Goal: Task Accomplishment & Management: Complete application form

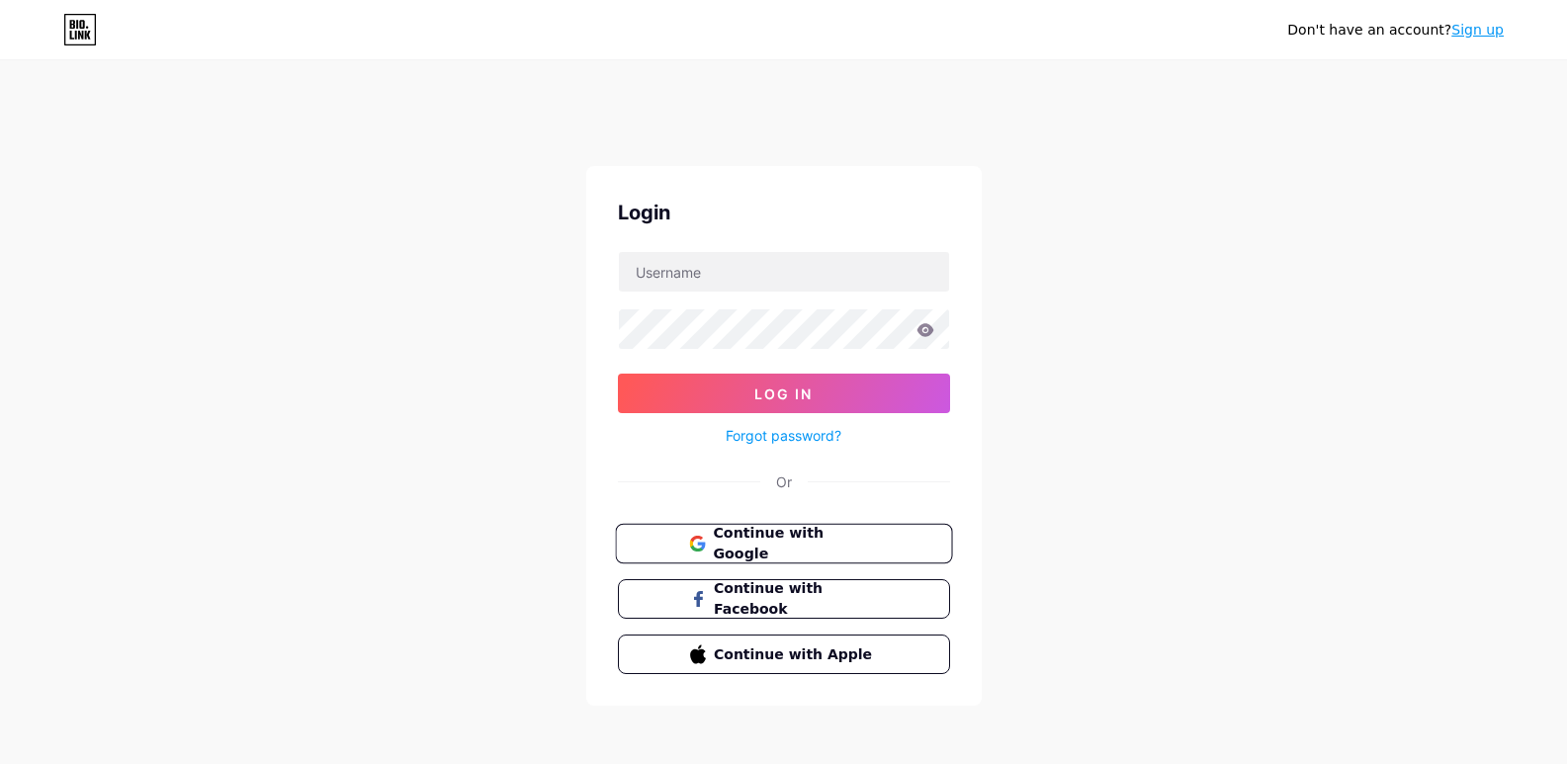
click at [797, 540] on span "Continue with Google" at bounding box center [795, 544] width 165 height 43
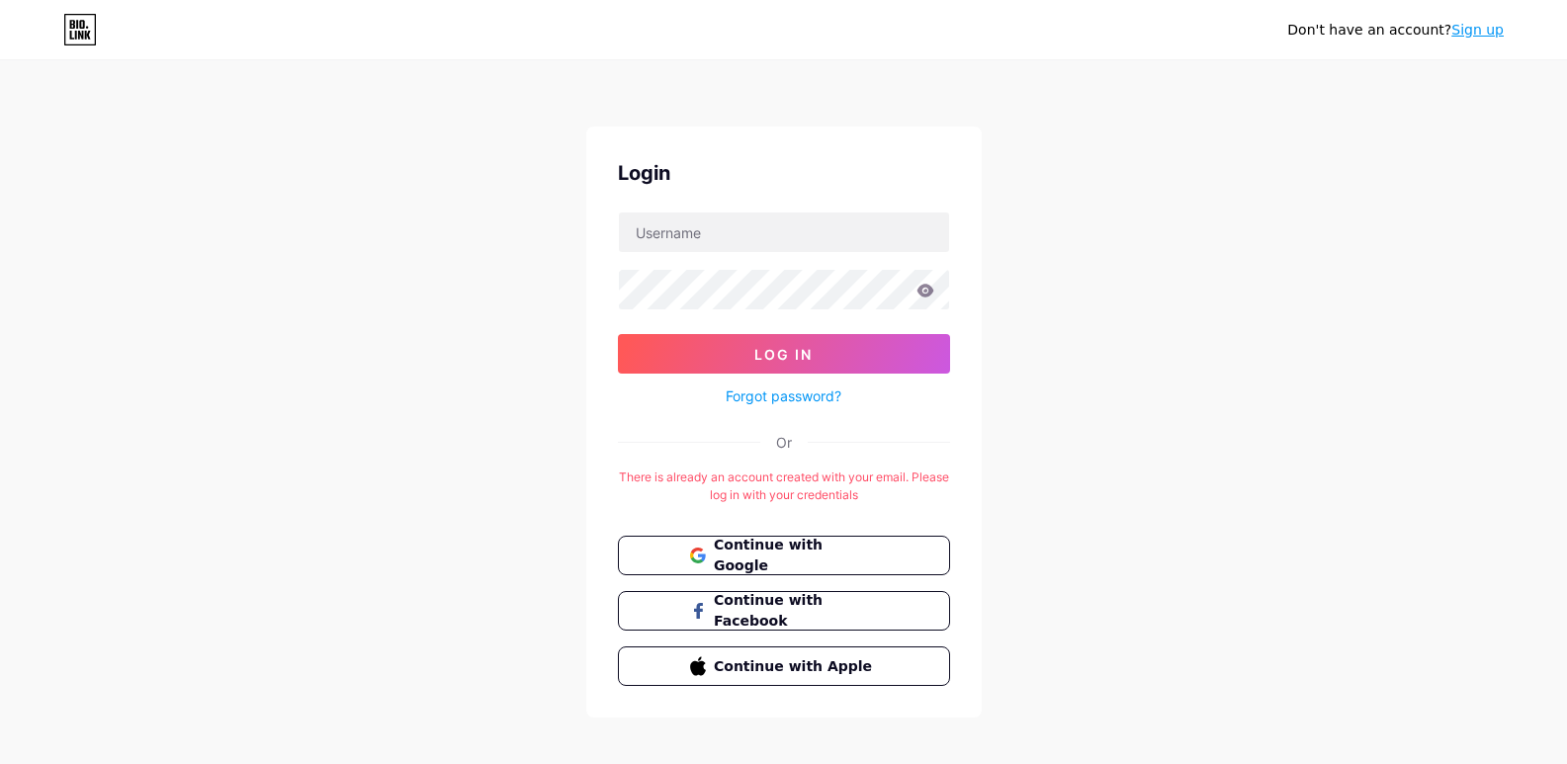
click at [1252, 406] on div "Don't have an account? Sign up Login Log In Forgot password? Or There is alread…" at bounding box center [783, 390] width 1567 height 781
click at [780, 546] on span "Continue with Google" at bounding box center [795, 556] width 165 height 43
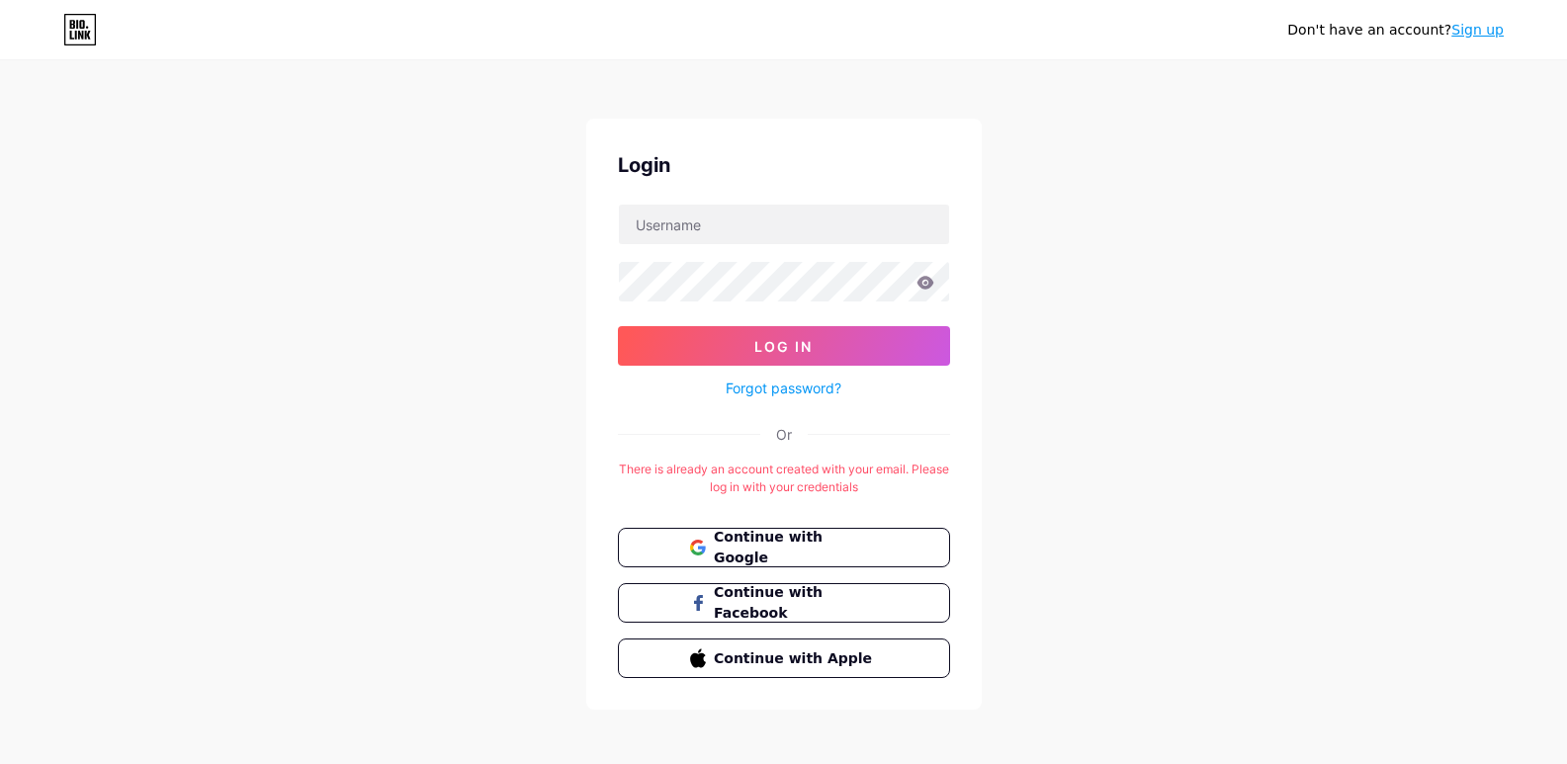
scroll to position [16, 0]
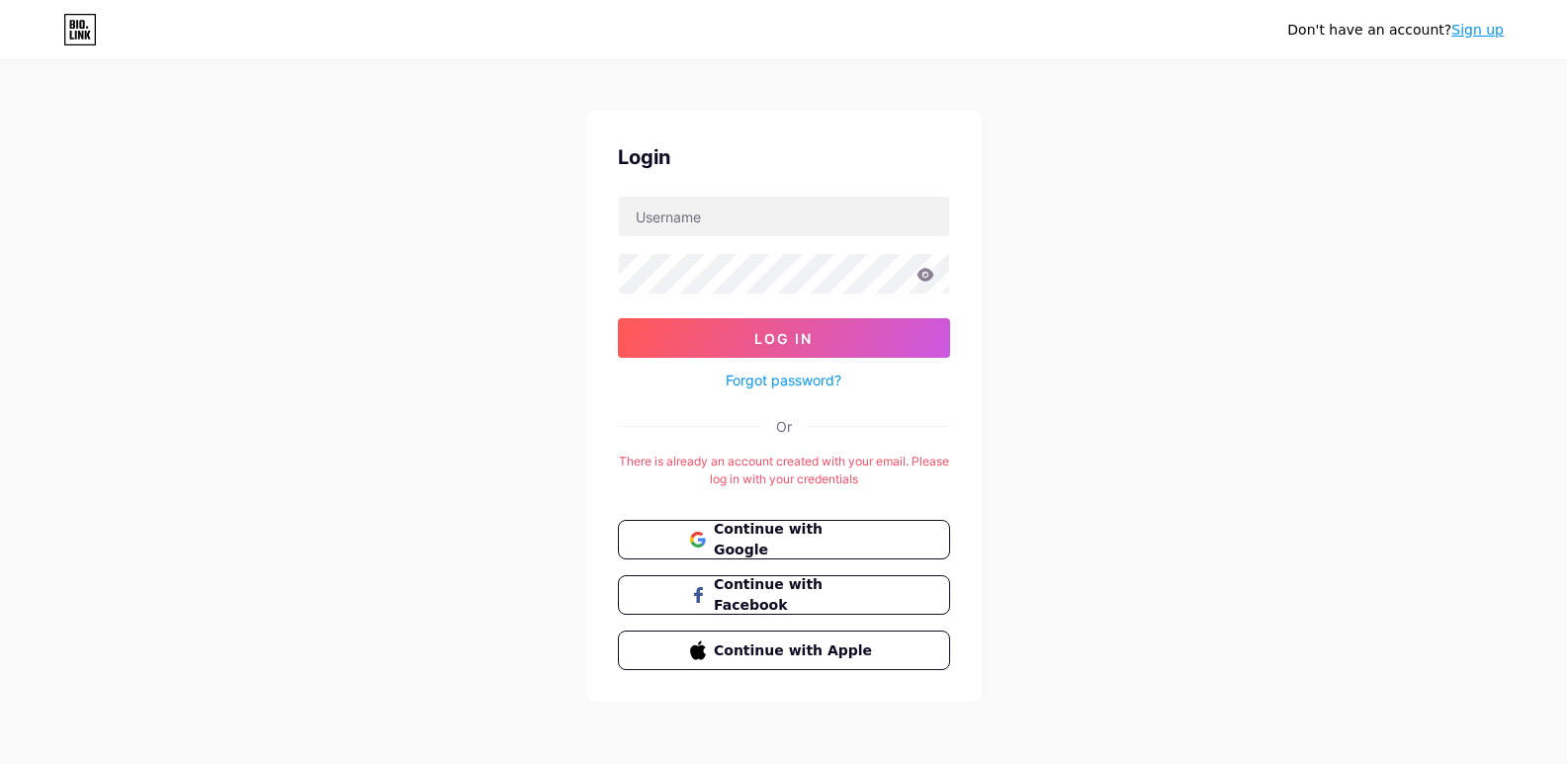
click at [1477, 29] on link "Sign up" at bounding box center [1477, 30] width 52 height 16
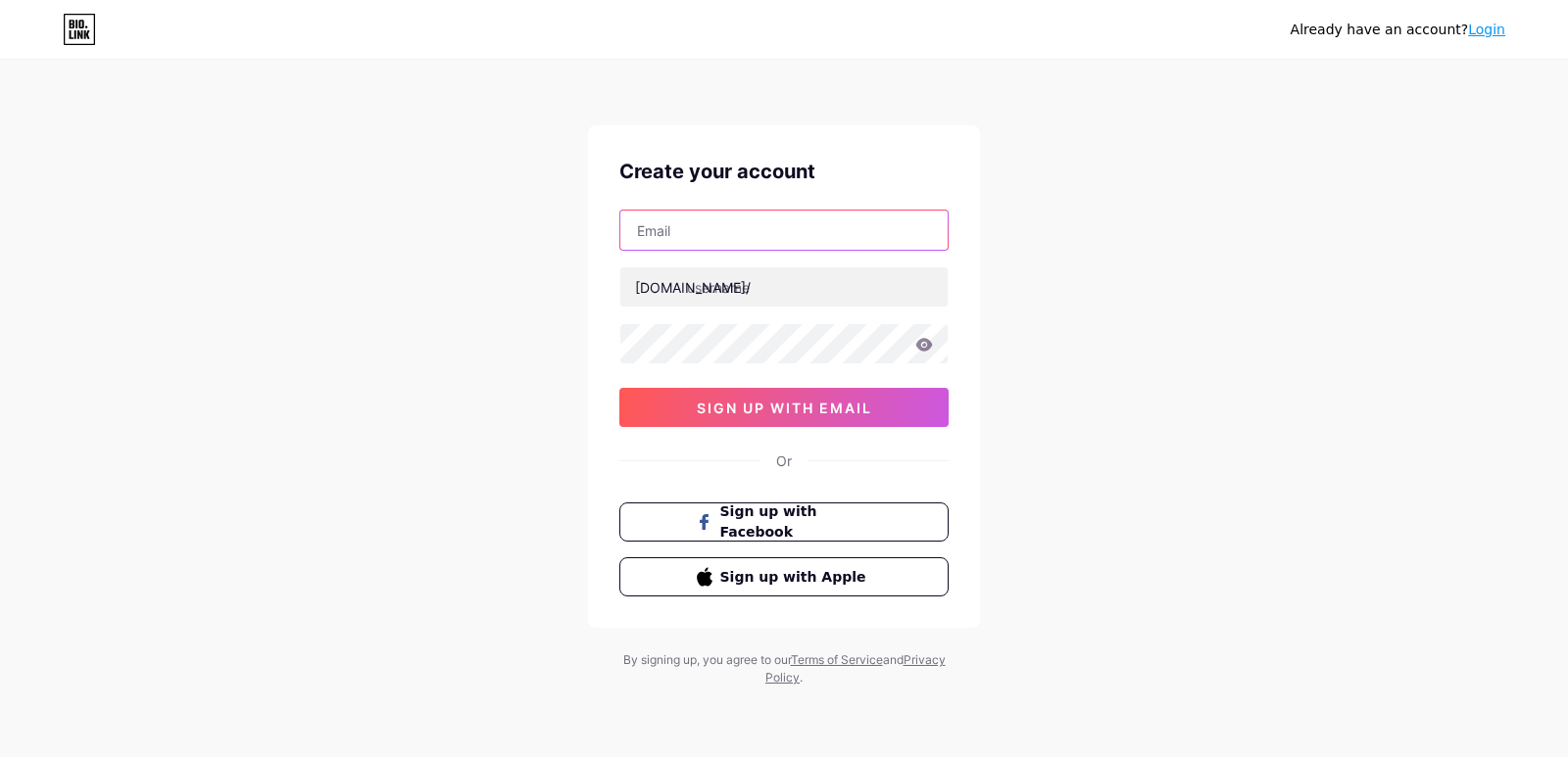
drag, startPoint x: 642, startPoint y: 234, endPoint x: 699, endPoint y: 236, distance: 57.0
click at [642, 234] on input "text" at bounding box center [784, 231] width 327 height 40
type input "sumerinnovations@gmail.com"
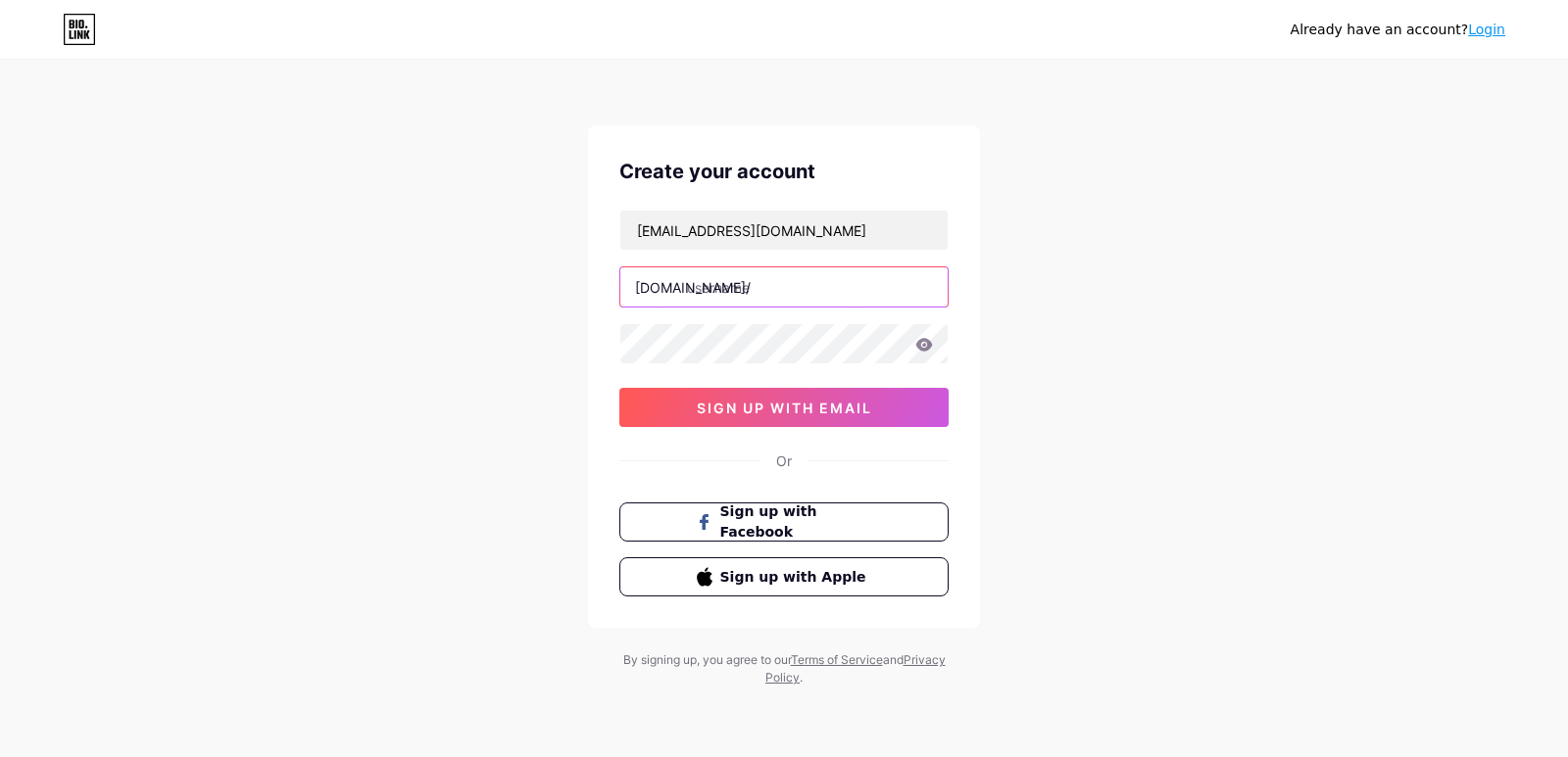
click at [709, 294] on input "text" at bounding box center [784, 287] width 327 height 40
click at [742, 297] on input "text" at bounding box center [784, 287] width 327 height 40
paste input "sumerinnovations"
click at [726, 369] on div "sumerinnovations@gmail.com bio.link/ sumerinnovations 0cAFcWeA5_yjCineS8IULXqSN…" at bounding box center [784, 318] width 329 height 217
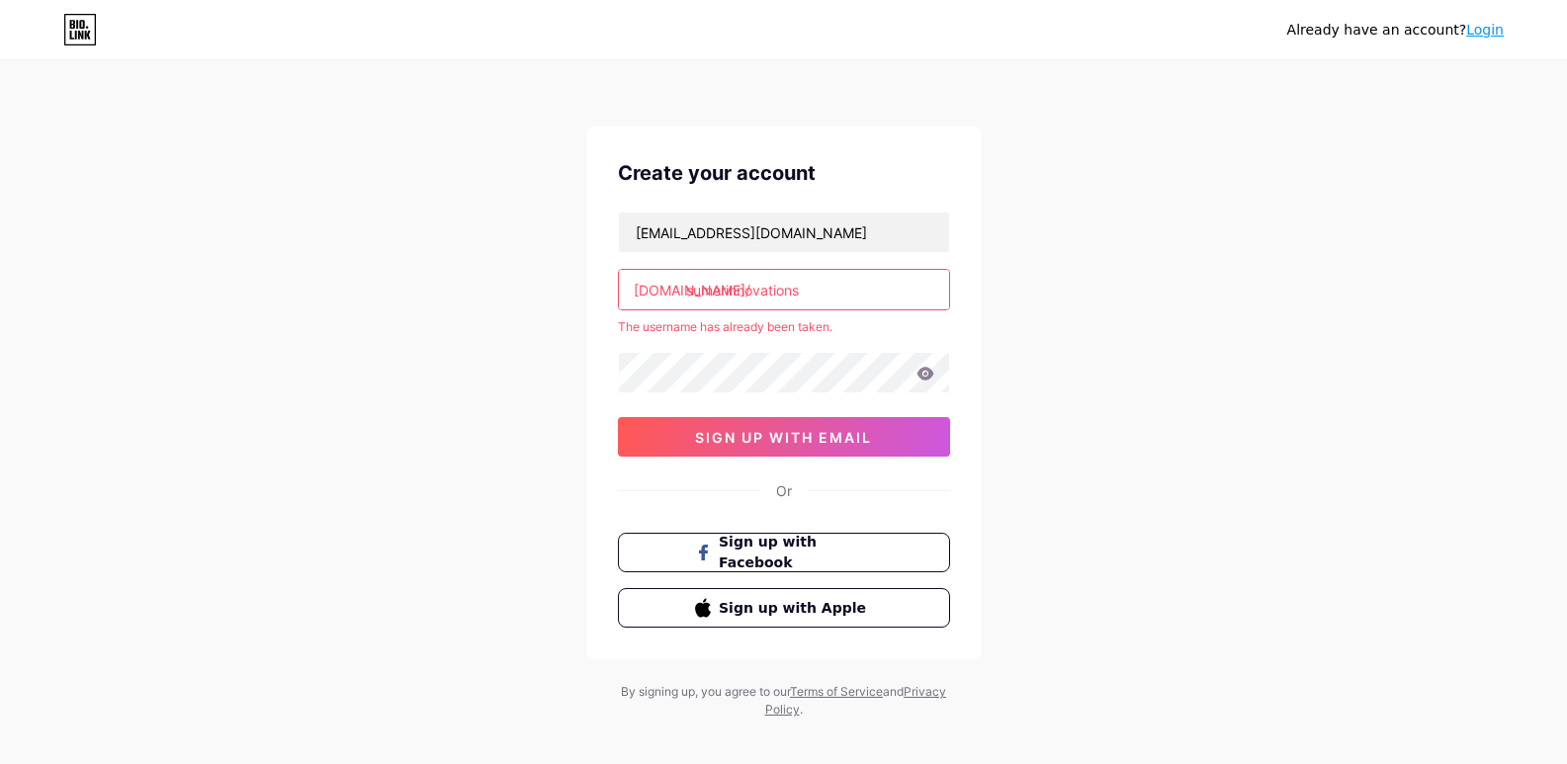
click at [713, 294] on input "sumerinnovations" at bounding box center [784, 290] width 330 height 40
click at [859, 284] on input "sumerinnovations" at bounding box center [784, 290] width 330 height 40
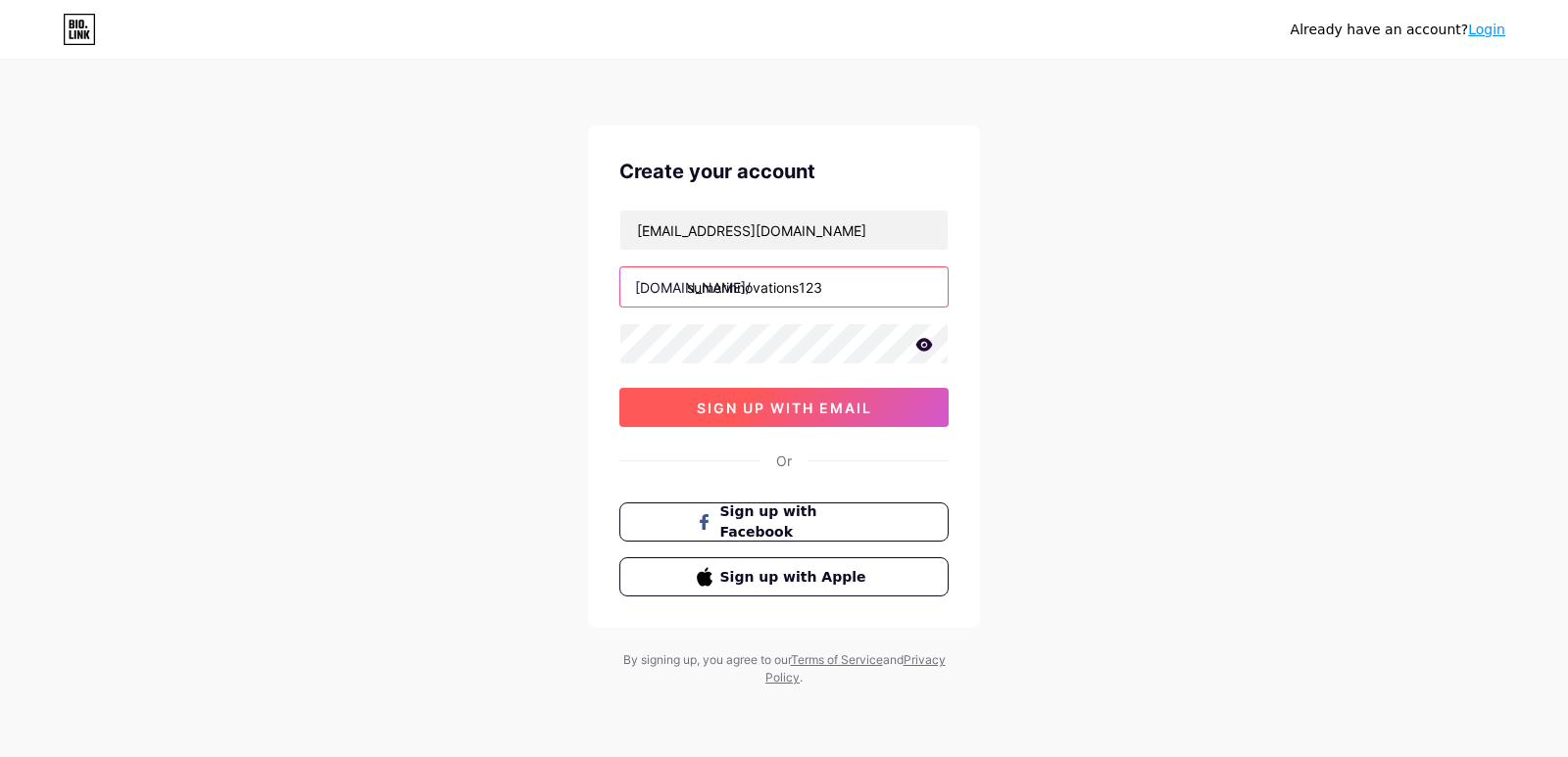
type input "sumerinnovations123"
click at [787, 405] on span "sign up with email" at bounding box center [784, 407] width 175 height 17
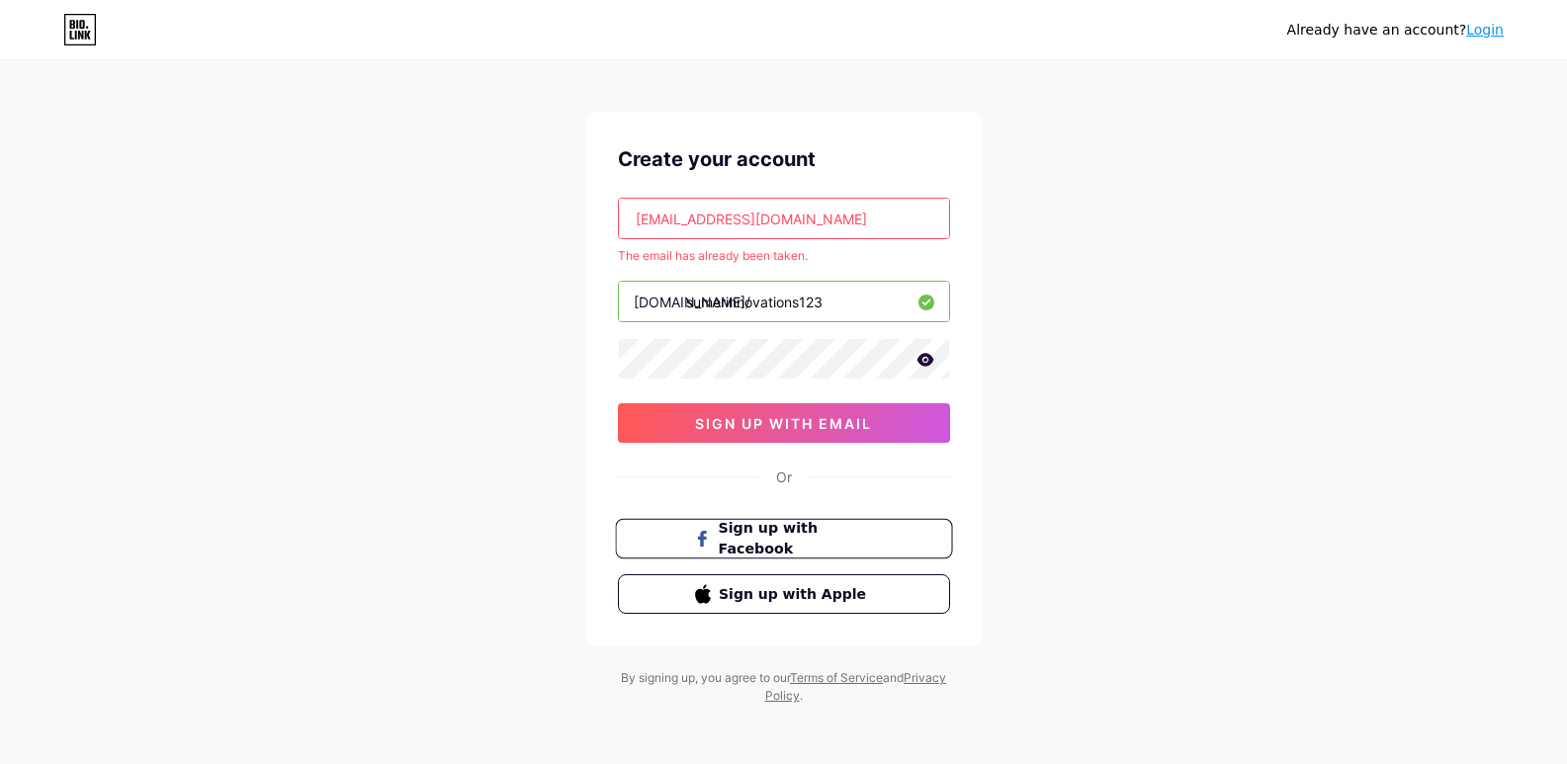
scroll to position [18, 0]
